Goal: Navigation & Orientation: Find specific page/section

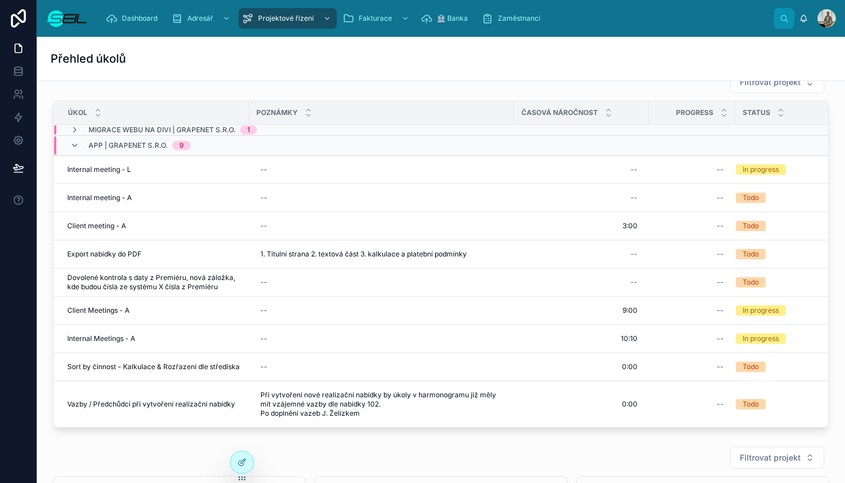
scroll to position [31, 0]
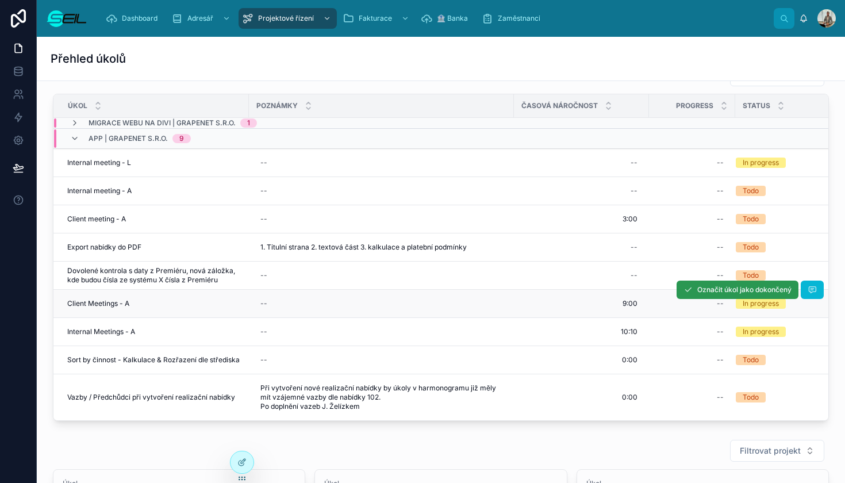
click at [737, 294] on button "Označit úkol jako dokončený" at bounding box center [737, 289] width 122 height 18
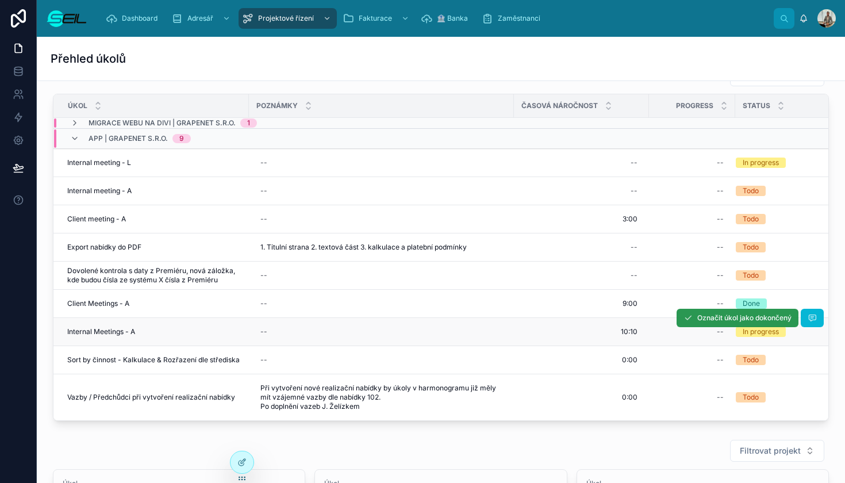
click at [722, 320] on span "Označit úkol jako dokončený" at bounding box center [744, 317] width 94 height 9
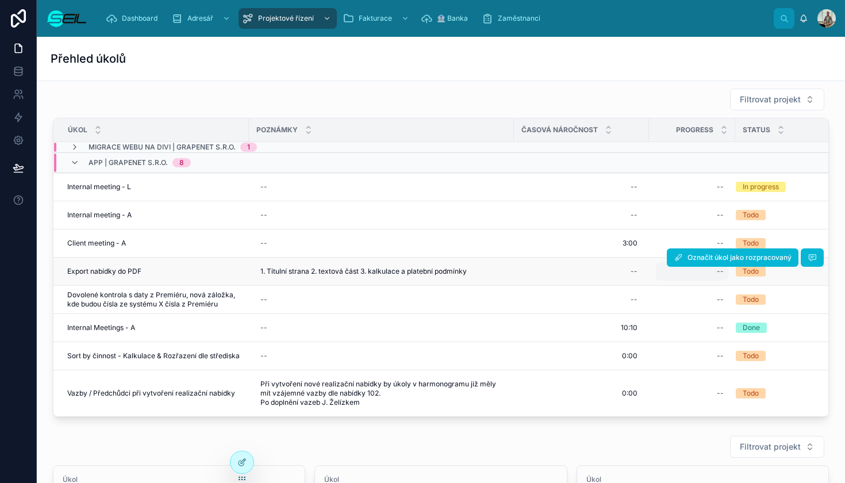
scroll to position [0, 0]
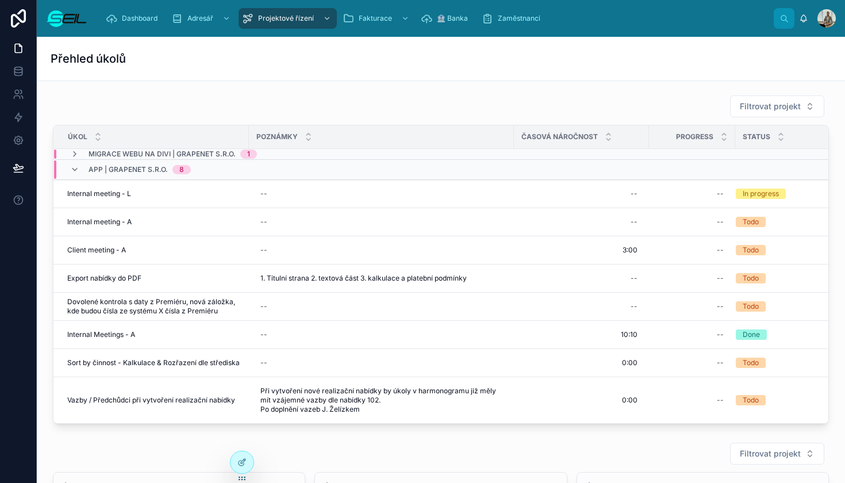
click at [224, 152] on span "Migrace webu na Divi | GrapeNet s.r.o." at bounding box center [162, 153] width 147 height 9
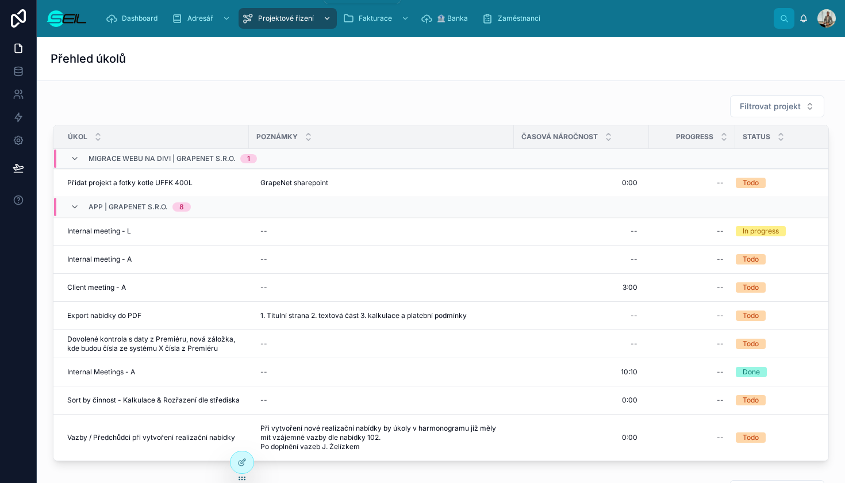
click at [282, 23] on div "Projektové řízení" at bounding box center [287, 18] width 91 height 18
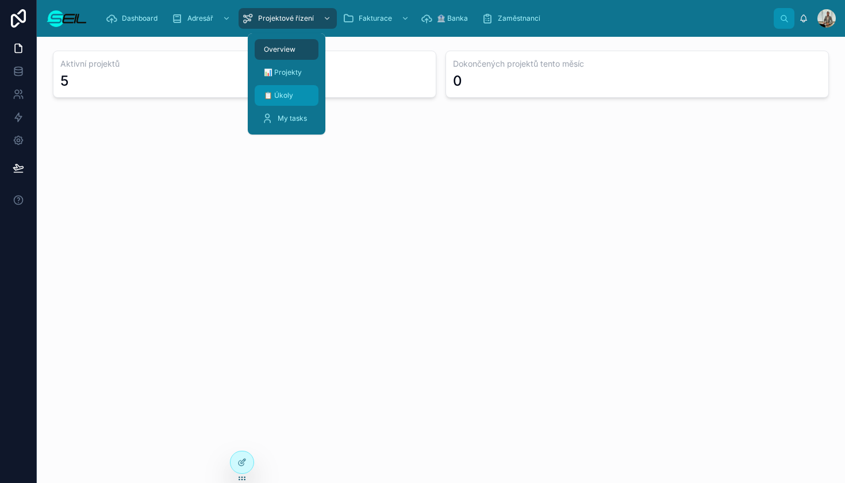
click at [286, 91] on span "📋 Úkoly" at bounding box center [278, 95] width 29 height 9
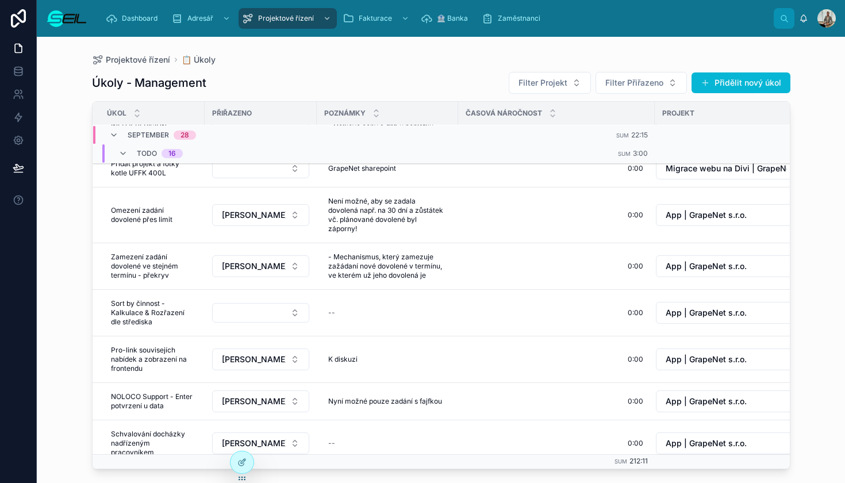
scroll to position [422, 0]
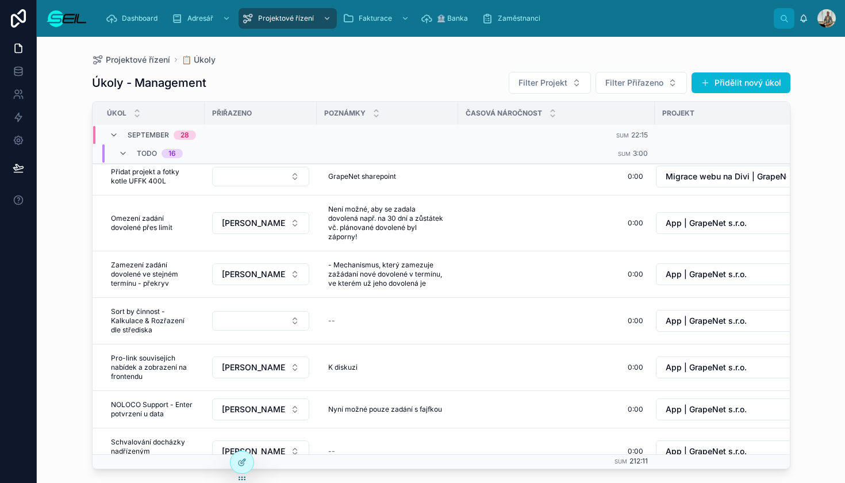
click at [256, 51] on div "Projektové řízení 📋 Úkoly Úkoly - Management Filter Projekt Filter Přiřazeno Př…" at bounding box center [441, 253] width 735 height 432
